Goal: Obtain resource: Obtain resource

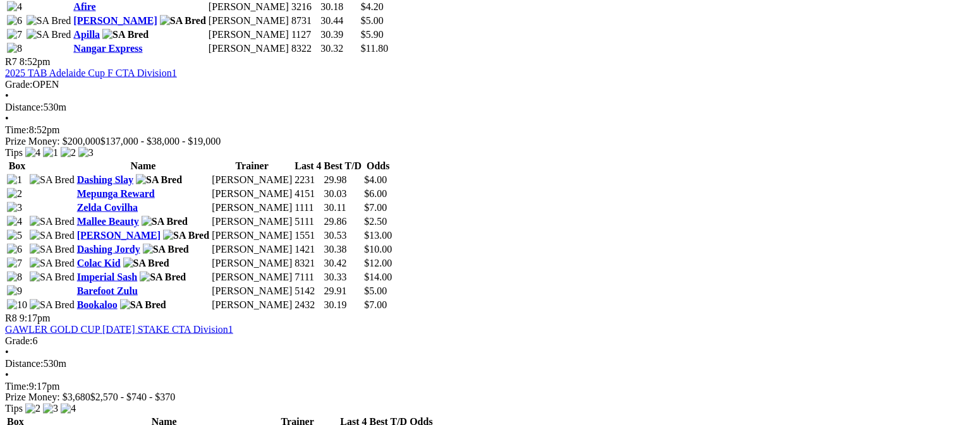
scroll to position [2023, 0]
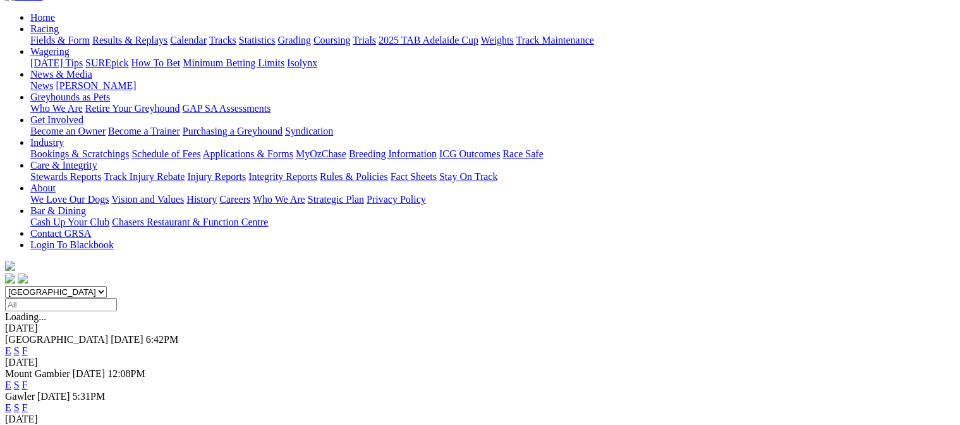
scroll to position [126, 0]
click at [28, 402] on link "F" at bounding box center [25, 407] width 6 height 11
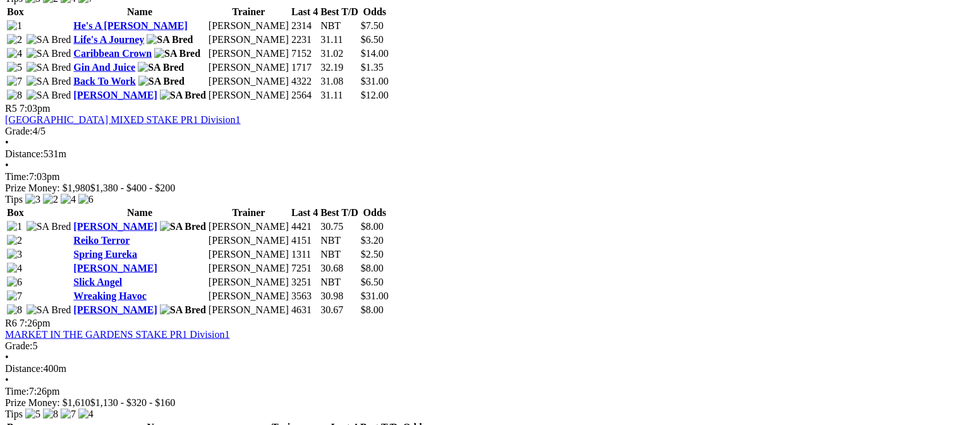
scroll to position [1517, 0]
